Goal: Navigation & Orientation: Find specific page/section

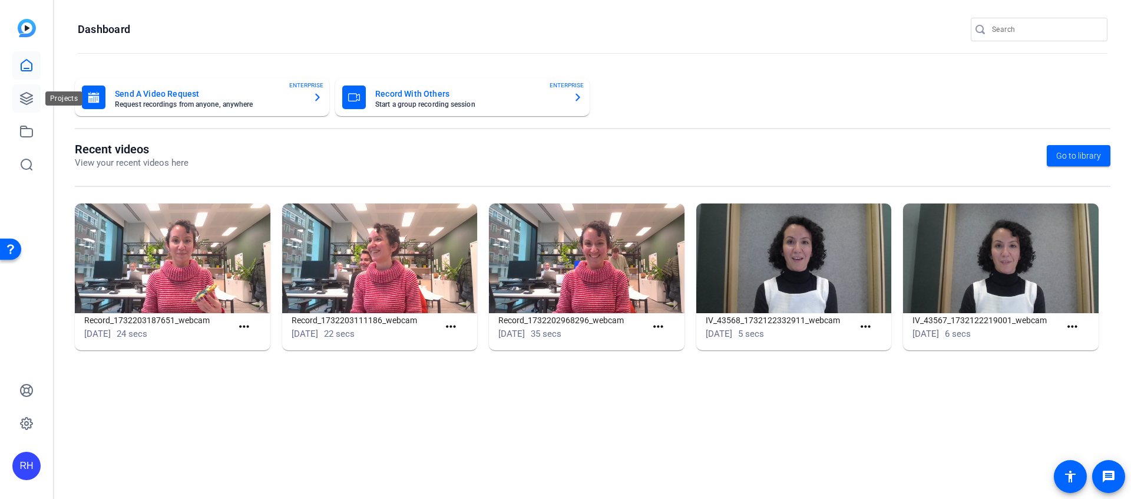
click at [30, 100] on icon at bounding box center [27, 99] width 12 height 12
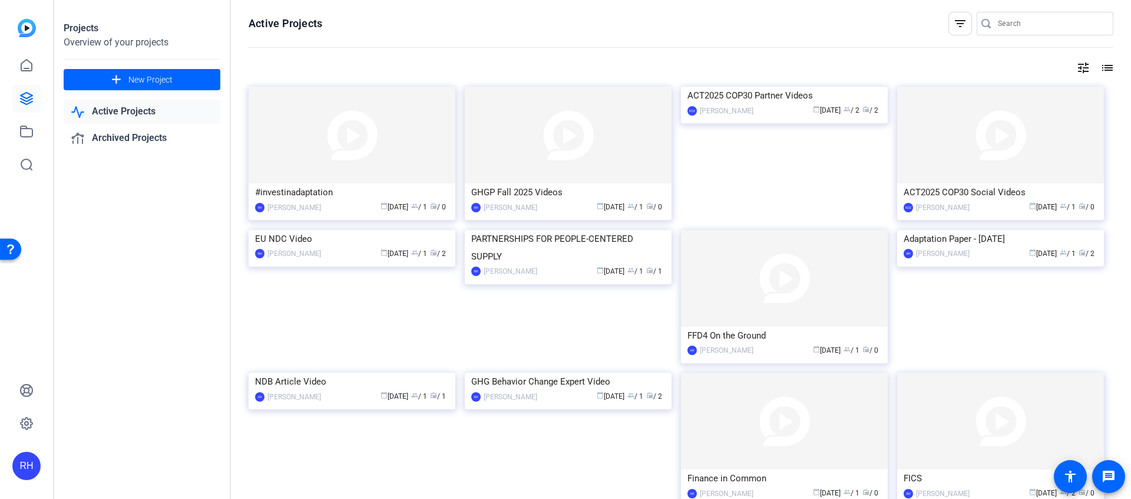
click at [1100, 71] on mat-icon "list" at bounding box center [1107, 68] width 14 height 14
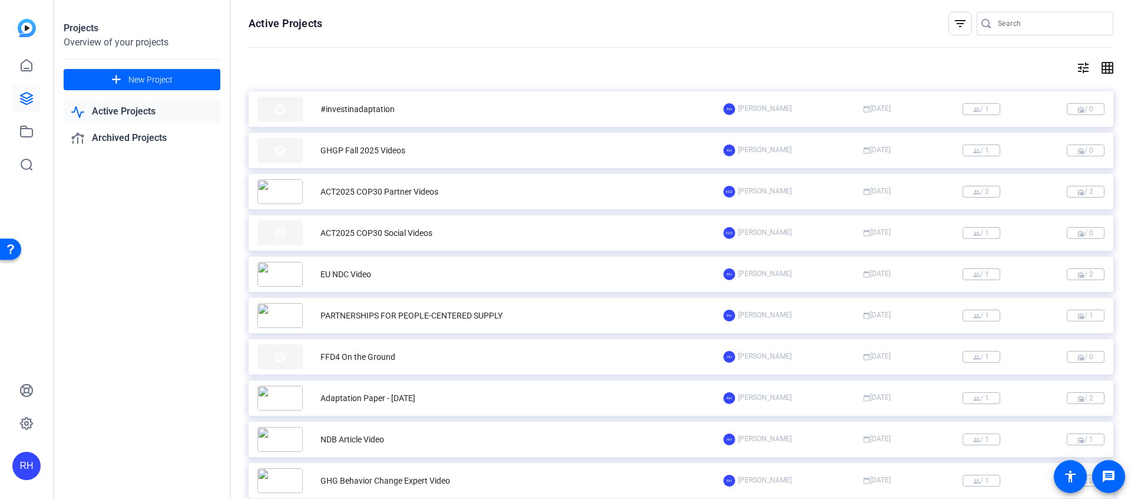
click at [1102, 71] on mat-icon "grid_on" at bounding box center [1107, 68] width 14 height 14
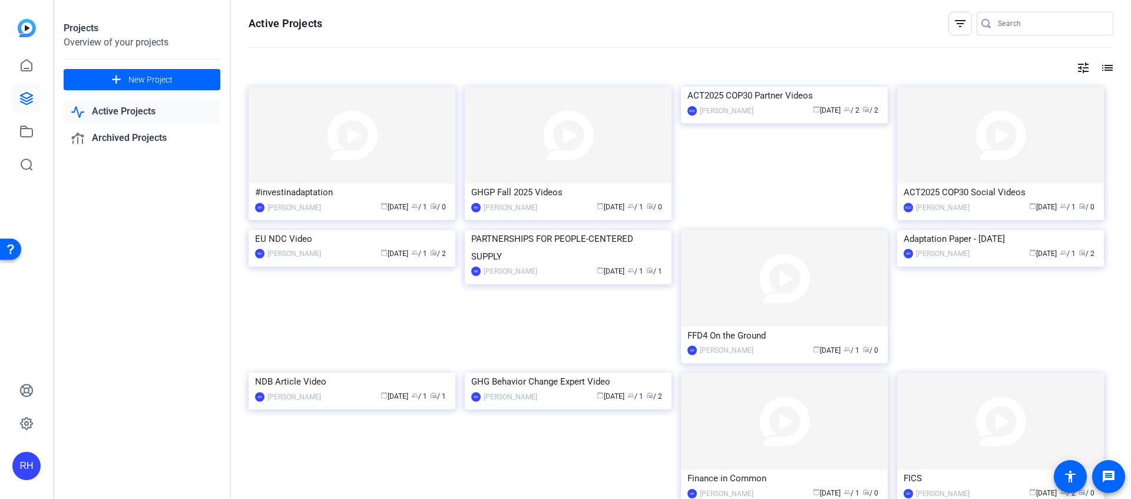
click at [1102, 71] on mat-icon "list" at bounding box center [1107, 68] width 14 height 14
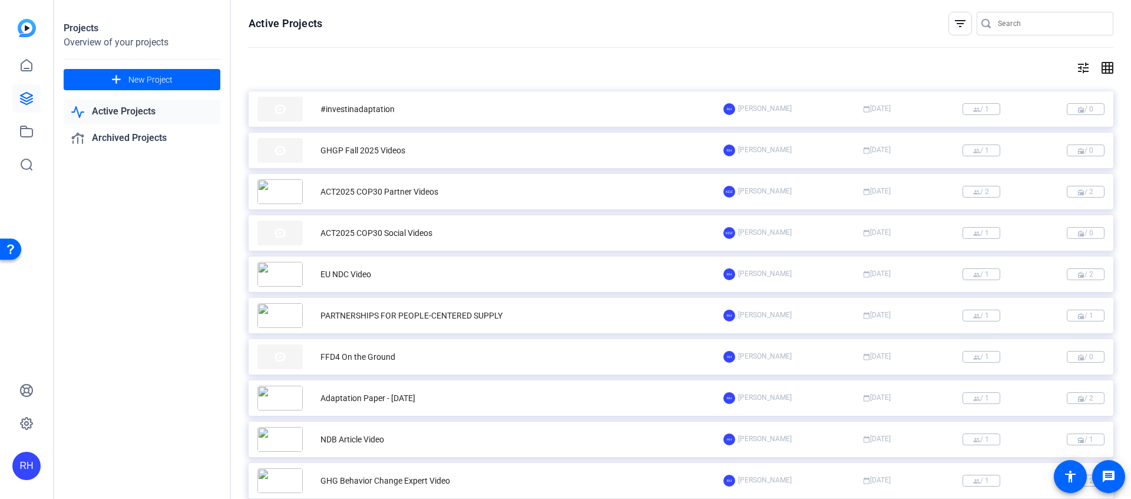
click at [1080, 70] on mat-icon "tune" at bounding box center [1084, 68] width 14 height 14
click at [1063, 94] on div "Newest First" at bounding box center [1019, 92] width 100 height 14
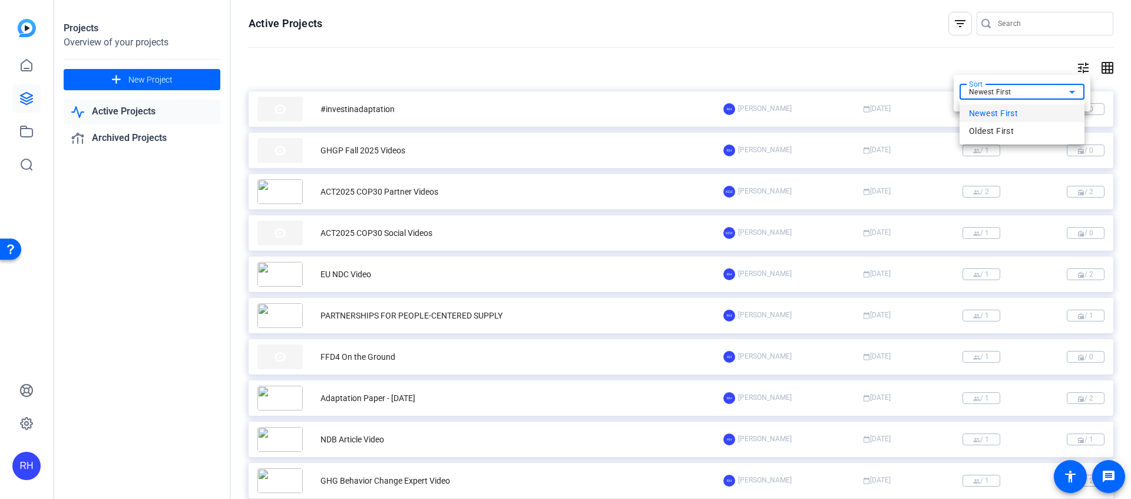
click at [1032, 70] on div at bounding box center [565, 249] width 1131 height 499
click at [623, 55] on div at bounding box center [565, 249] width 1131 height 499
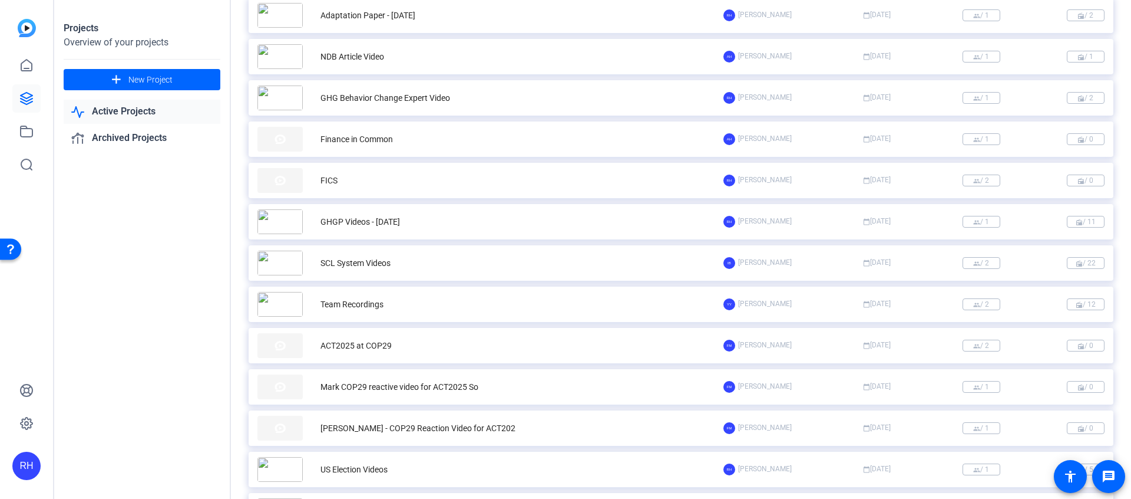
scroll to position [366, 0]
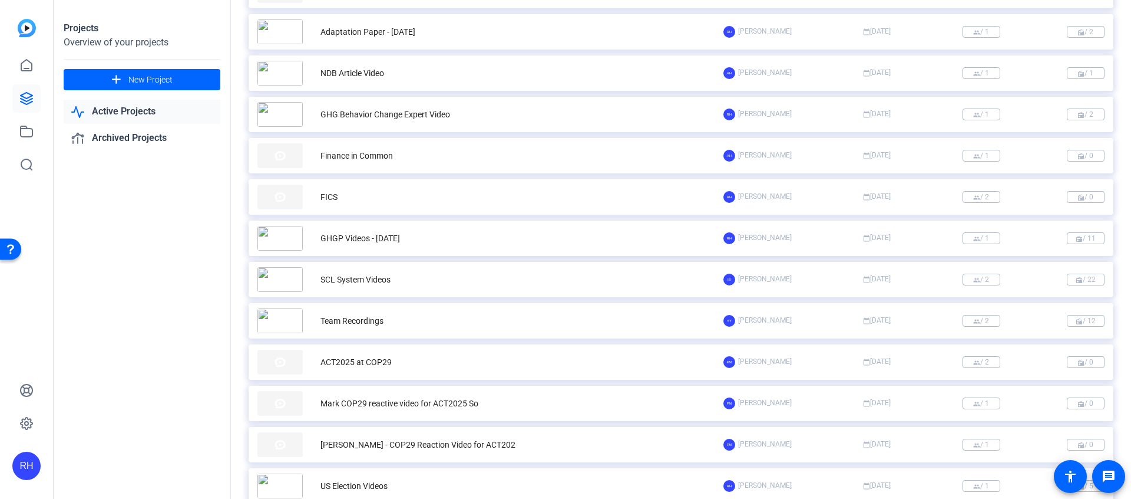
click at [810, 235] on div "[PERSON_NAME] calendar_today [DATE] group / 1 radio / 11" at bounding box center [914, 238] width 381 height 12
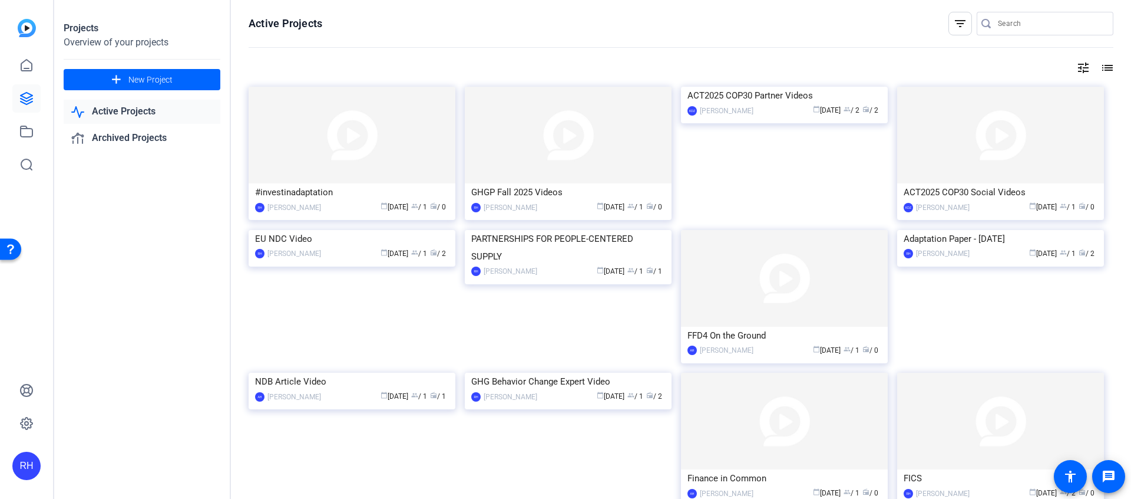
click at [1111, 68] on mat-icon "list" at bounding box center [1107, 68] width 14 height 14
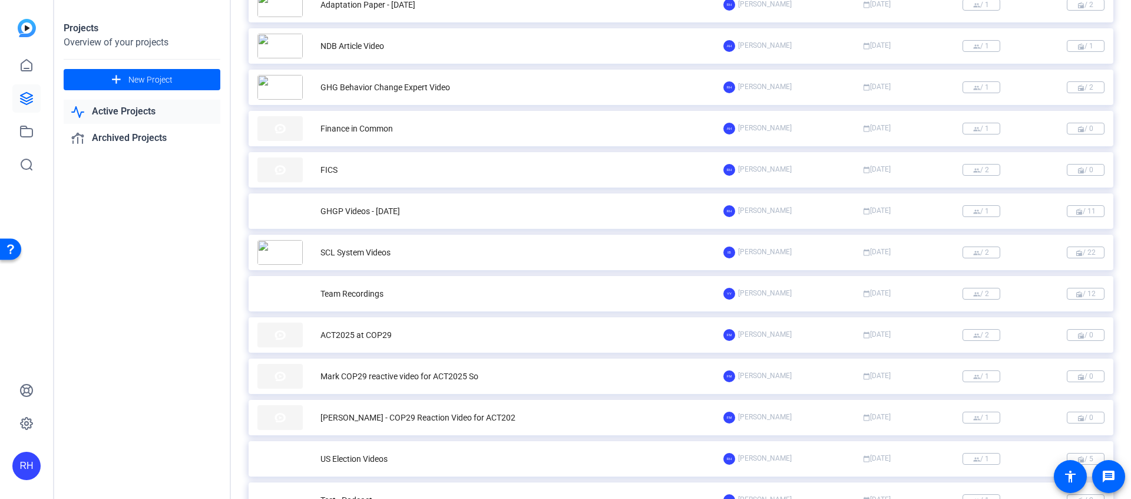
scroll to position [389, 0]
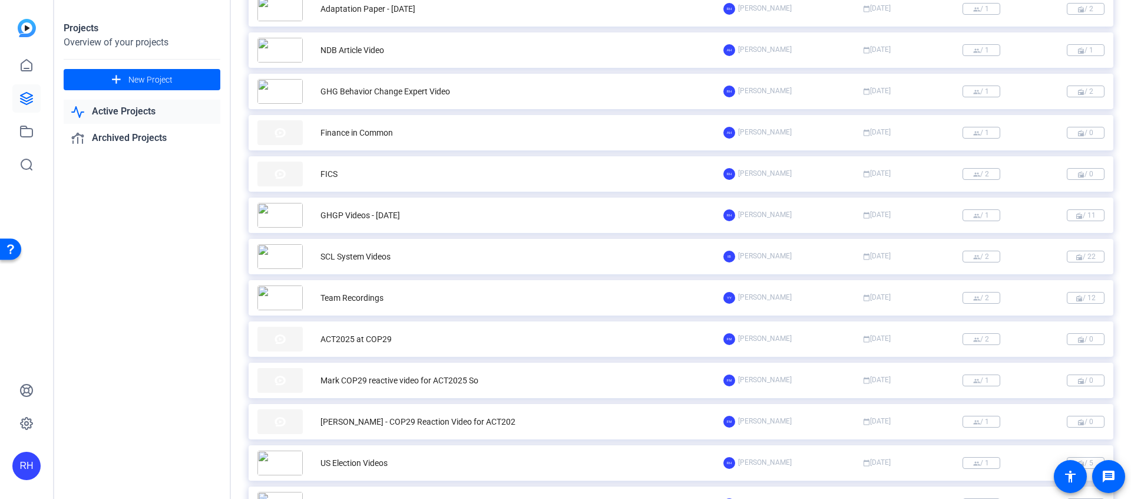
click at [487, 172] on div "FICS" at bounding box center [491, 173] width 466 height 25
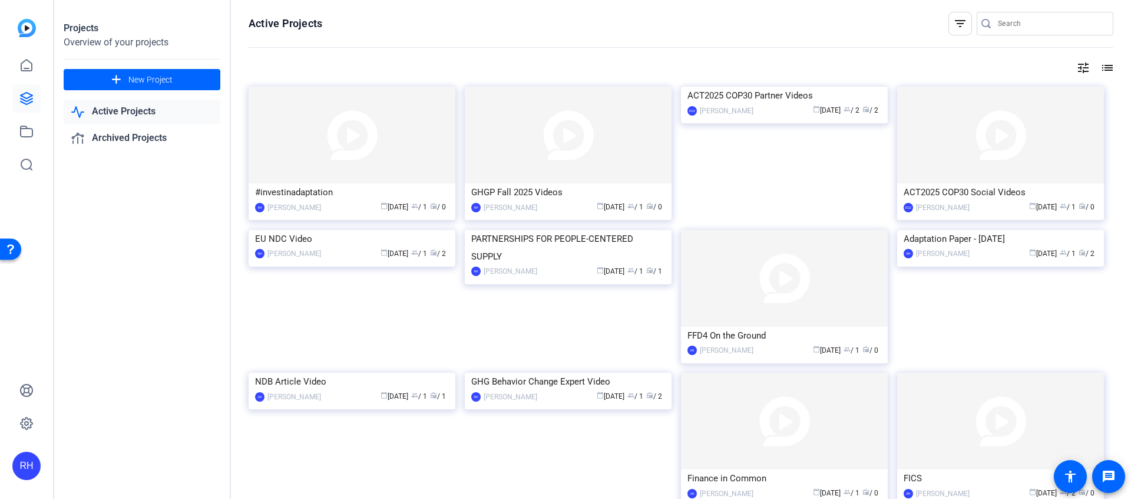
click at [1109, 71] on mat-icon "list" at bounding box center [1107, 68] width 14 height 14
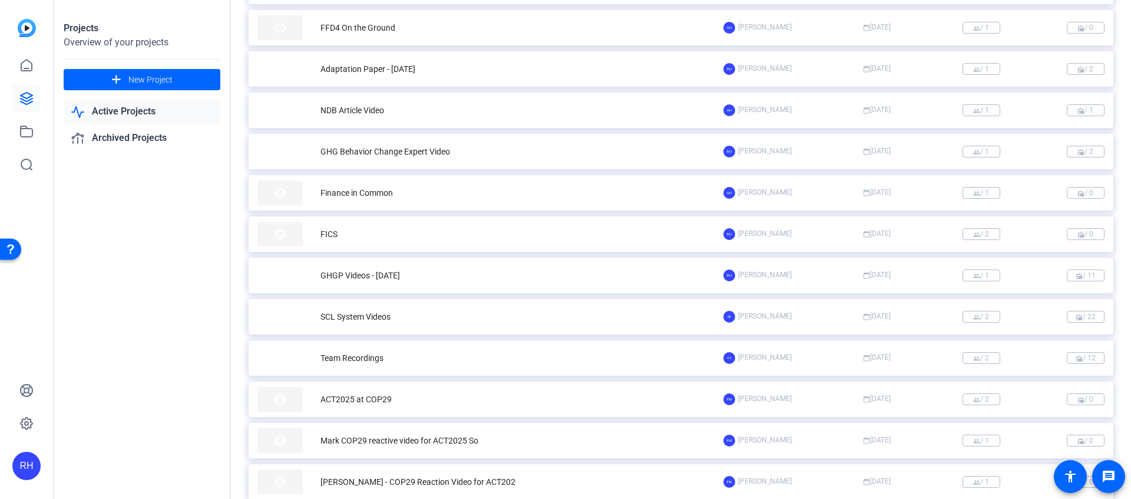
scroll to position [328, 0]
click at [499, 150] on div "GHG Behavior Change Expert Video" at bounding box center [491, 152] width 466 height 25
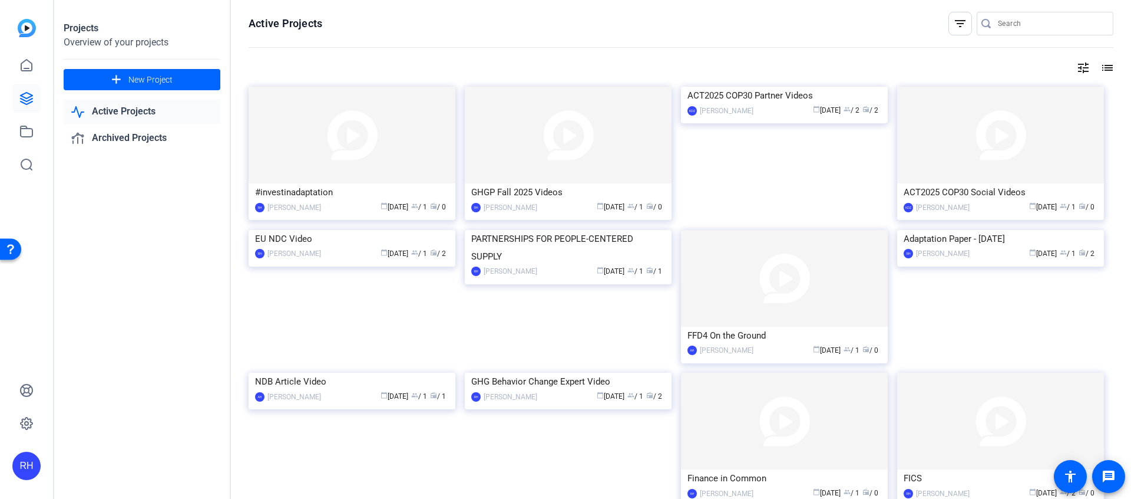
click at [1107, 63] on mat-icon "list" at bounding box center [1107, 68] width 14 height 14
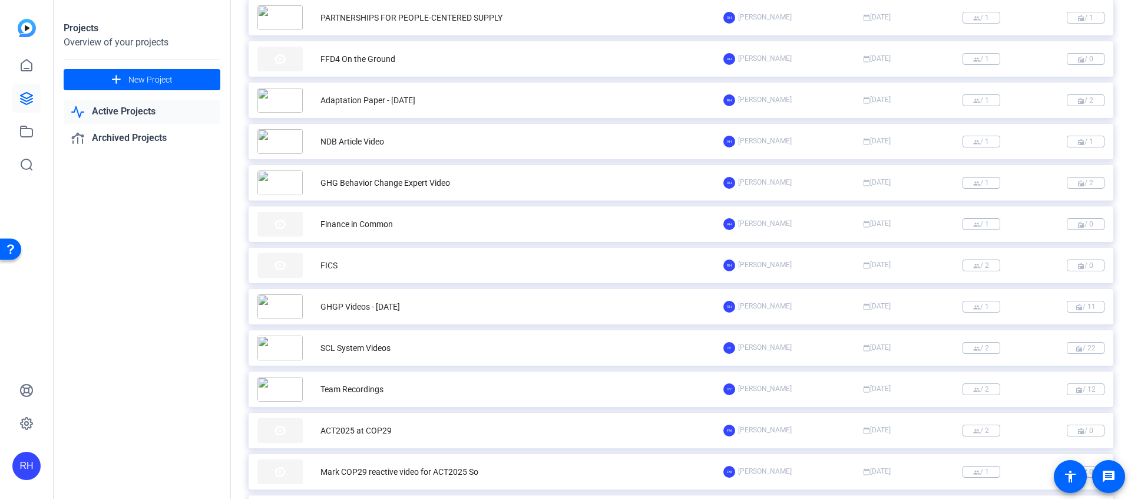
scroll to position [292, 0]
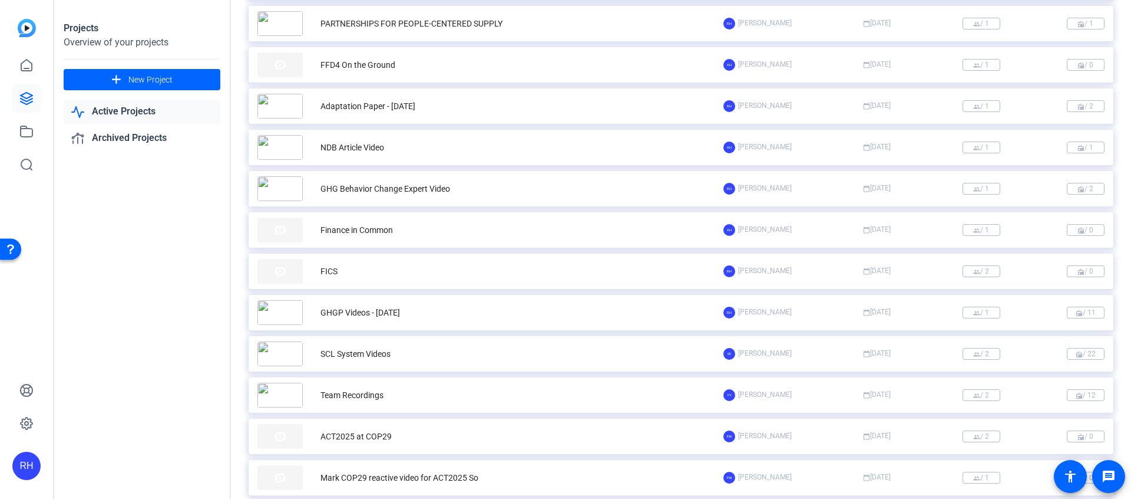
click at [788, 144] on span "[PERSON_NAME]" at bounding box center [765, 147] width 54 height 12
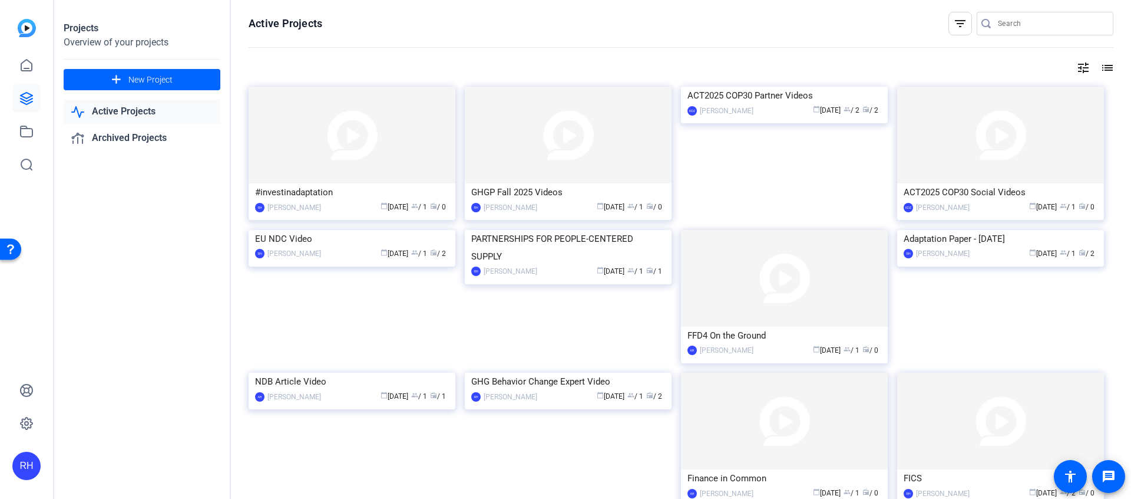
click at [1111, 65] on mat-icon "list" at bounding box center [1107, 68] width 14 height 14
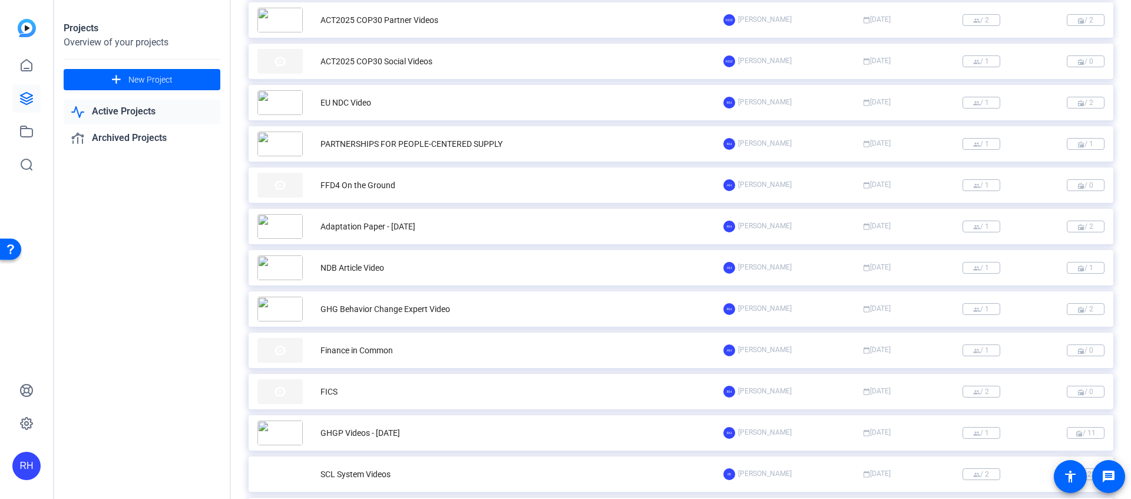
scroll to position [134, 0]
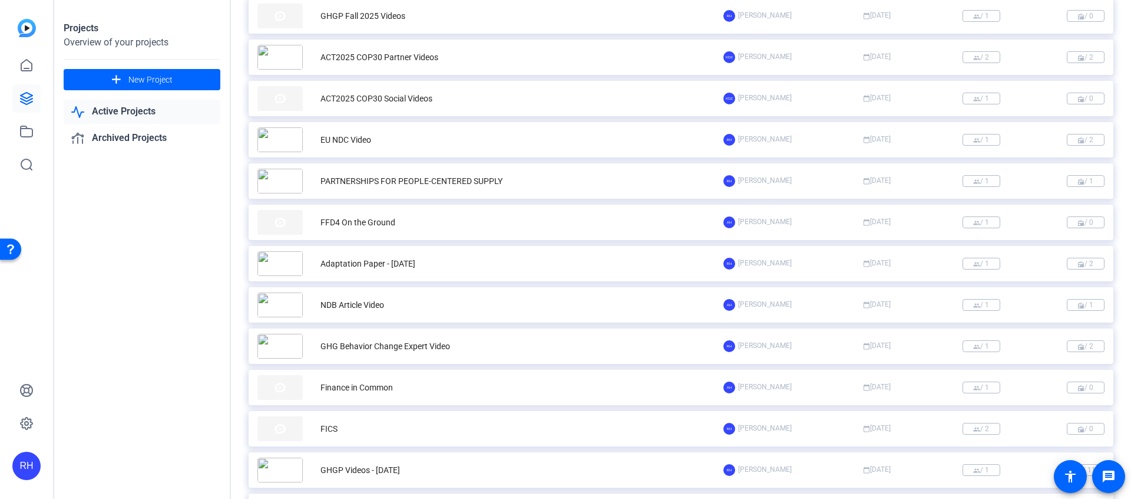
click at [349, 261] on div "Adaptation Paper - [DATE]" at bounding box center [368, 264] width 95 height 12
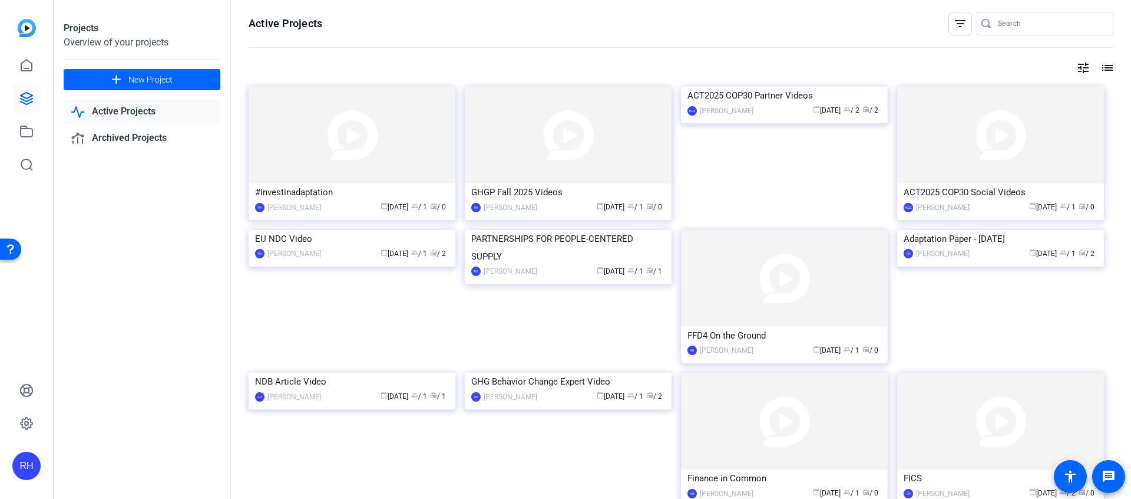
click at [1110, 69] on mat-icon "list" at bounding box center [1107, 68] width 14 height 14
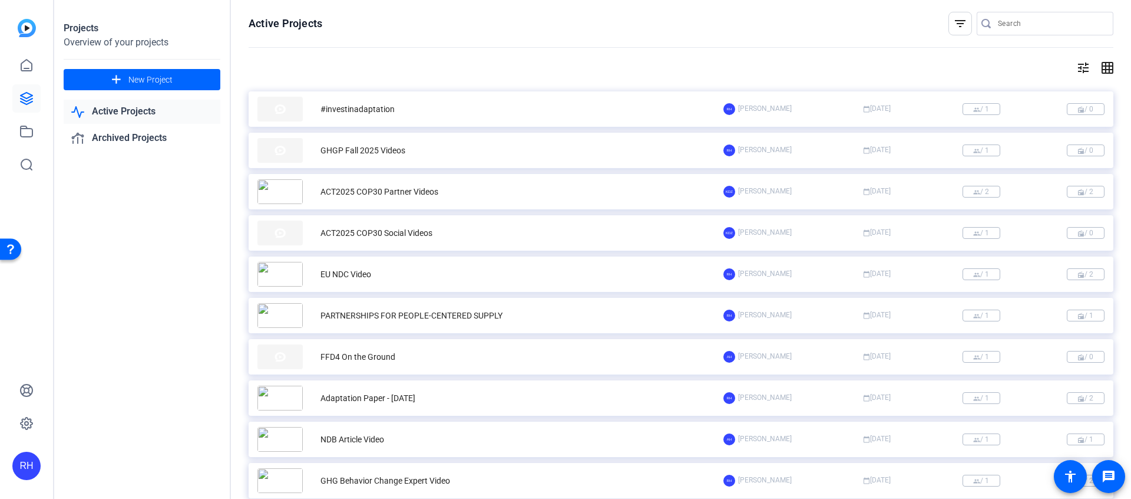
click at [451, 313] on div "PARTNERSHIPS FOR PEOPLE-CENTERED SUPPLY" at bounding box center [412, 315] width 182 height 12
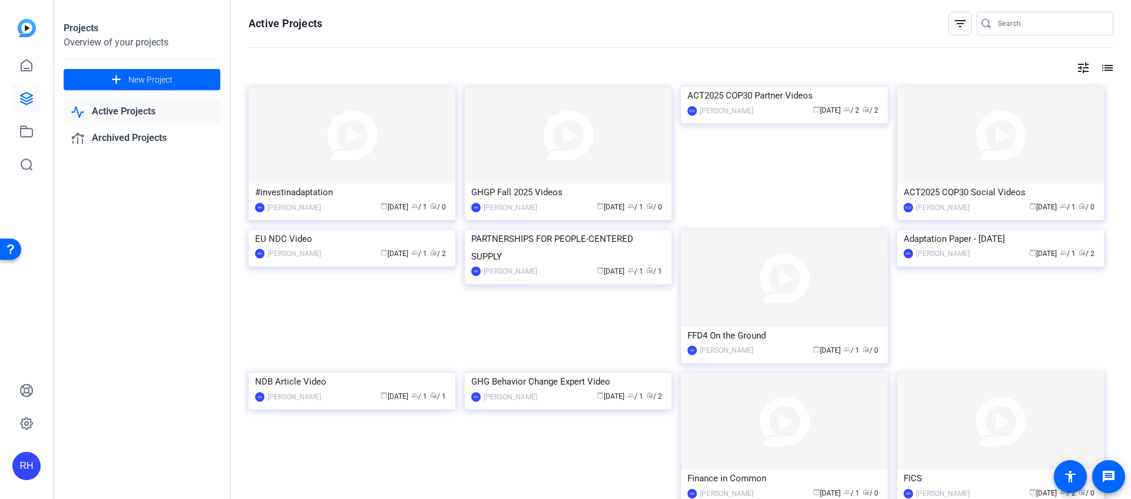
click at [1109, 70] on mat-icon "list" at bounding box center [1107, 68] width 14 height 14
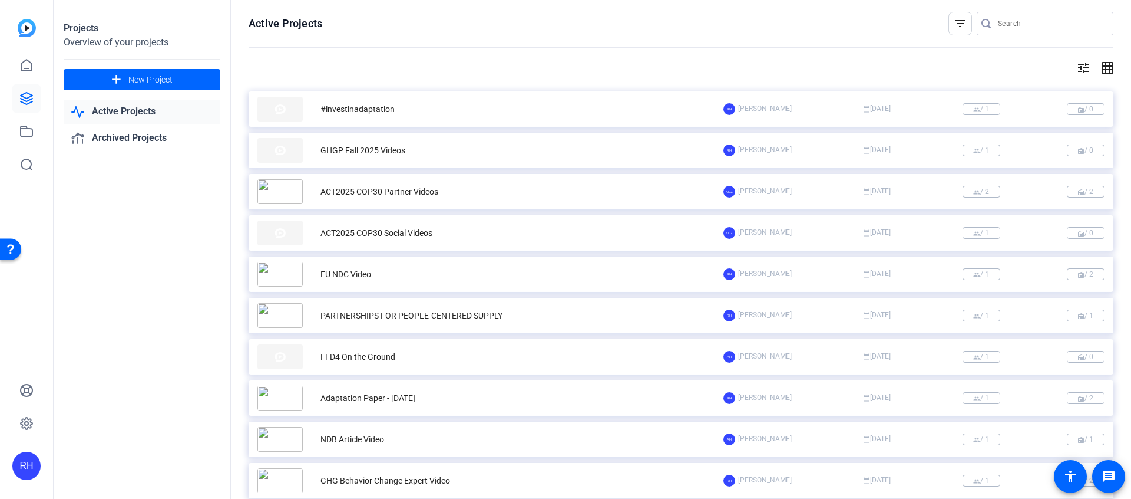
click at [342, 275] on div "EU NDC Video" at bounding box center [346, 274] width 51 height 12
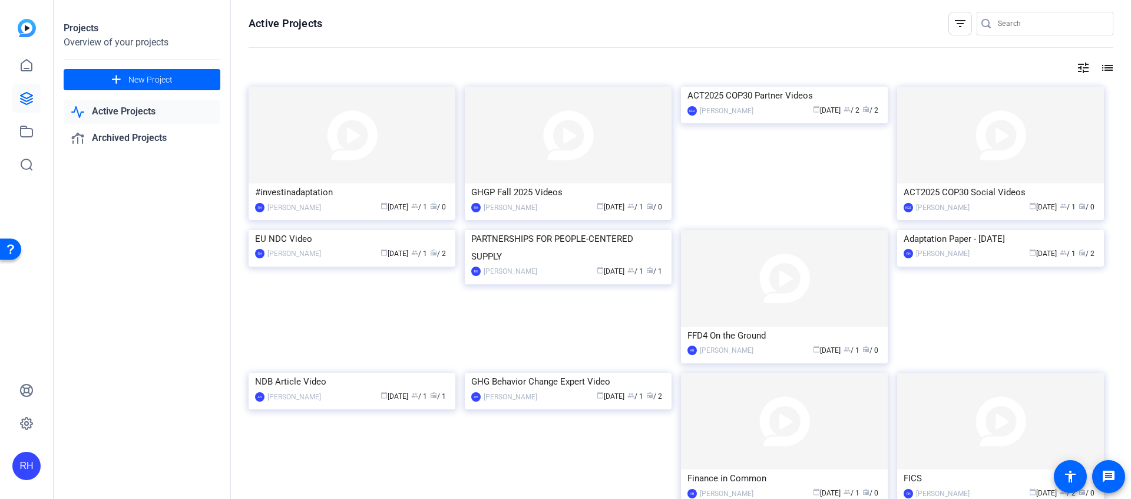
click at [1109, 67] on mat-icon "list" at bounding box center [1107, 68] width 14 height 14
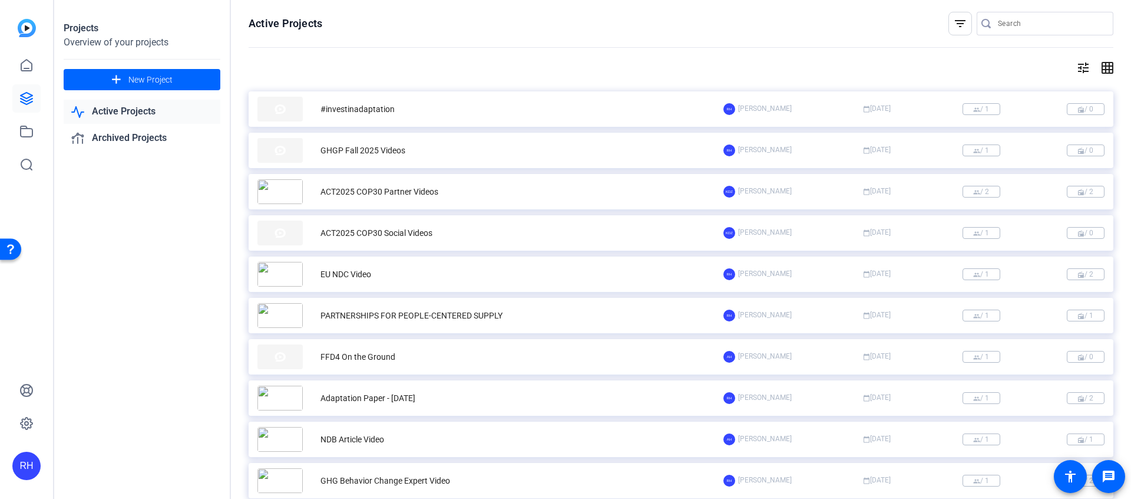
click at [386, 197] on div "ACT2025 COP30 Partner Videos" at bounding box center [380, 192] width 118 height 12
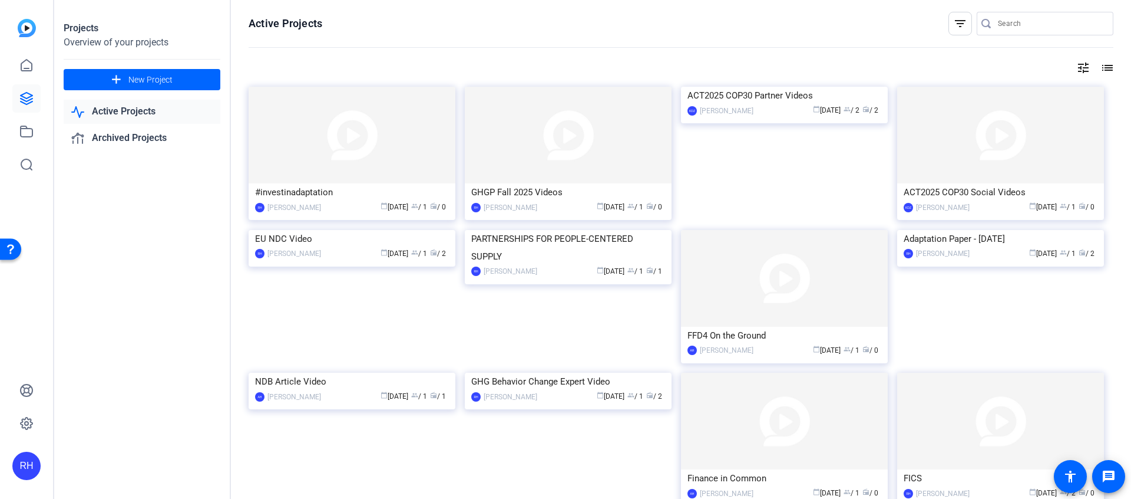
click at [1111, 66] on mat-icon "list" at bounding box center [1107, 68] width 14 height 14
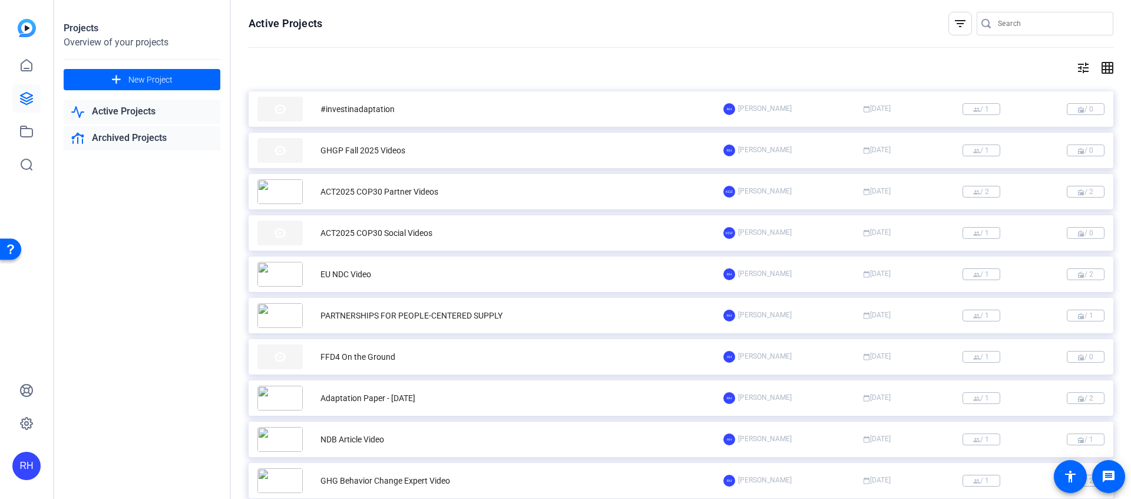
click at [138, 134] on link "Archived Projects" at bounding box center [142, 138] width 157 height 24
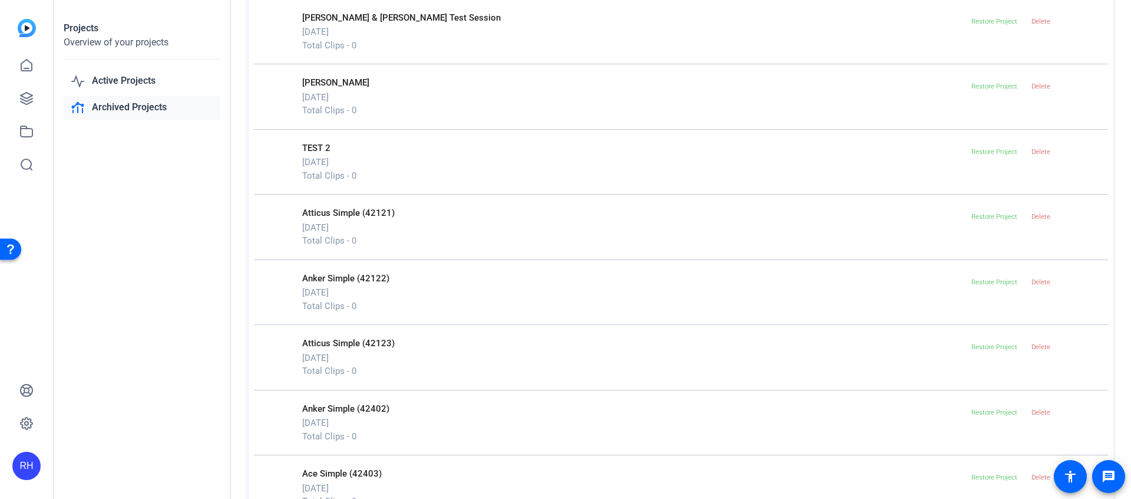
scroll to position [753, 0]
click at [143, 80] on link "Active Projects" at bounding box center [142, 81] width 157 height 24
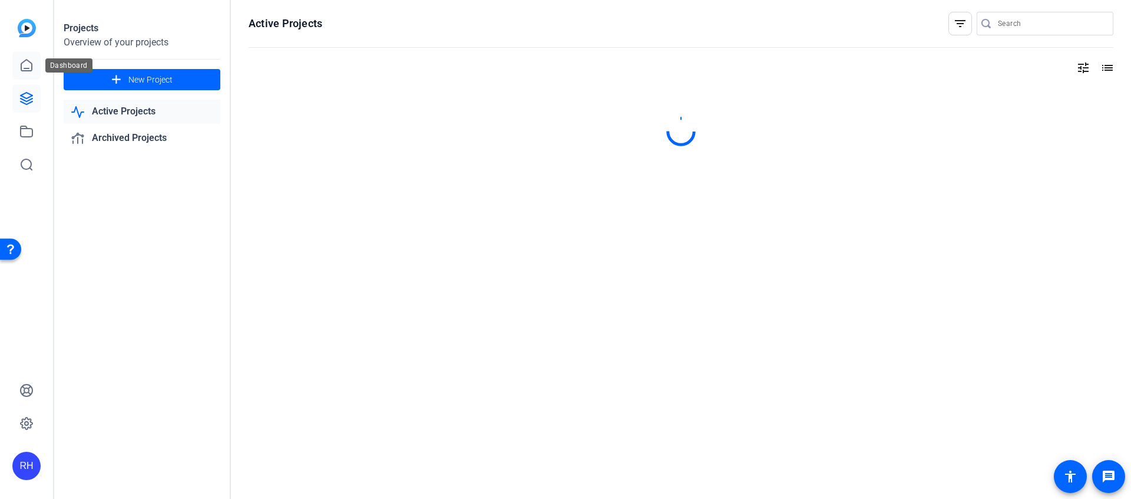
click at [25, 61] on icon at bounding box center [26, 65] width 11 height 11
